Goal: Find specific page/section: Find specific page/section

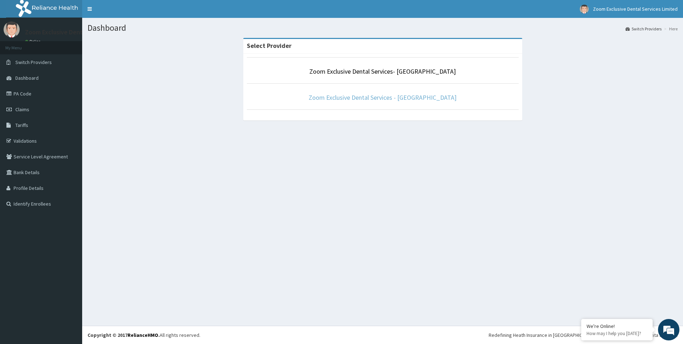
click at [356, 93] on link "Zoom Exclusive Dental Services - [GEOGRAPHIC_DATA]" at bounding box center [383, 97] width 148 height 8
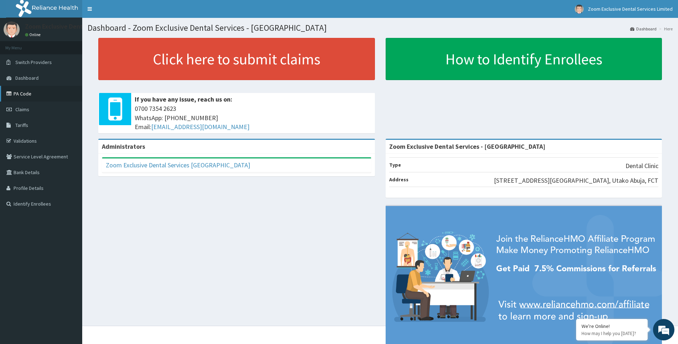
click at [14, 96] on link "PA Code" at bounding box center [41, 94] width 82 height 16
